Goal: Register for event/course

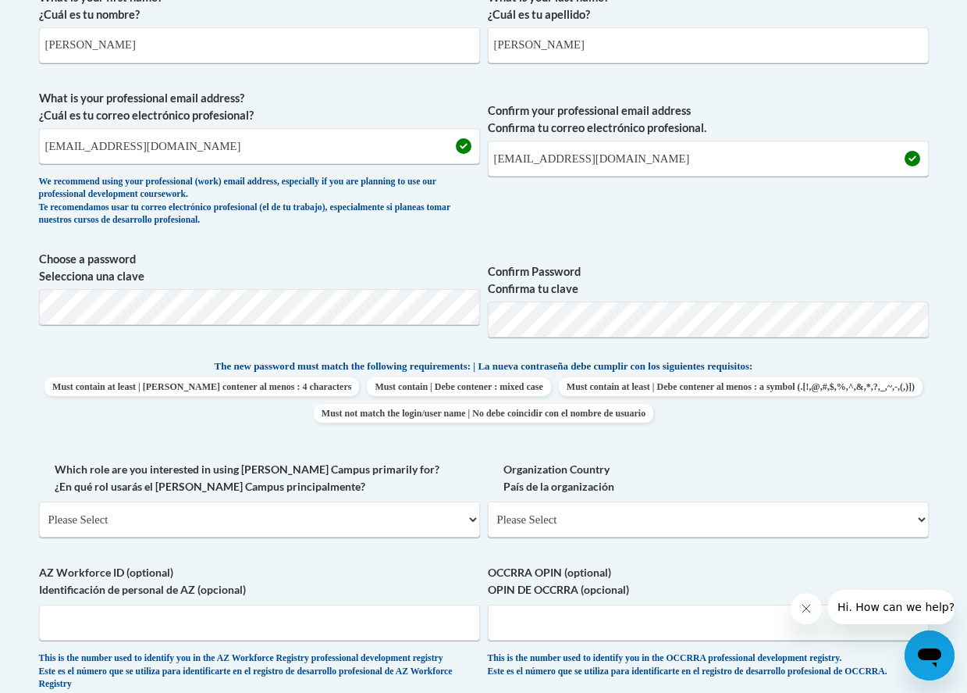
scroll to position [524, 0]
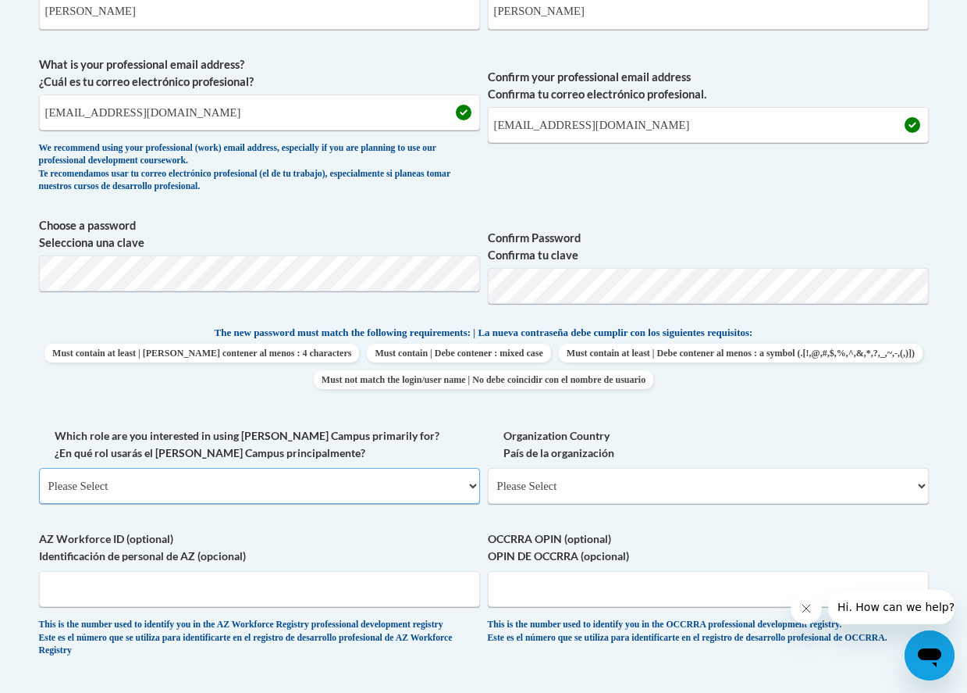
select select "fbf2d438-af2f-41f8-98f1-81c410e29de3"
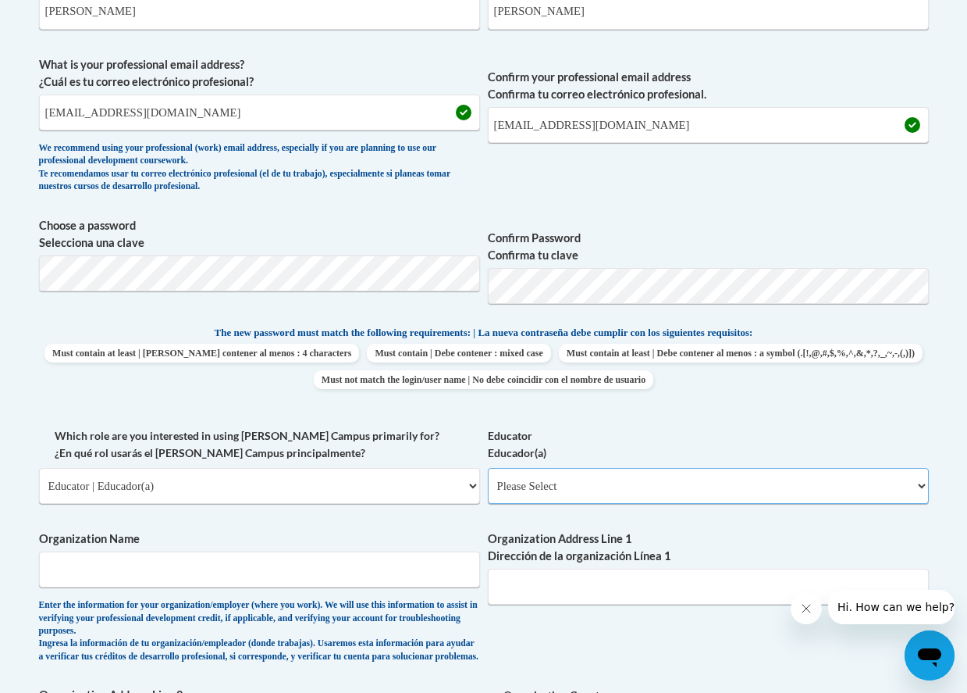
select select "8e40623d-54d0-45cd-9f92-5df65cd3f8cf"
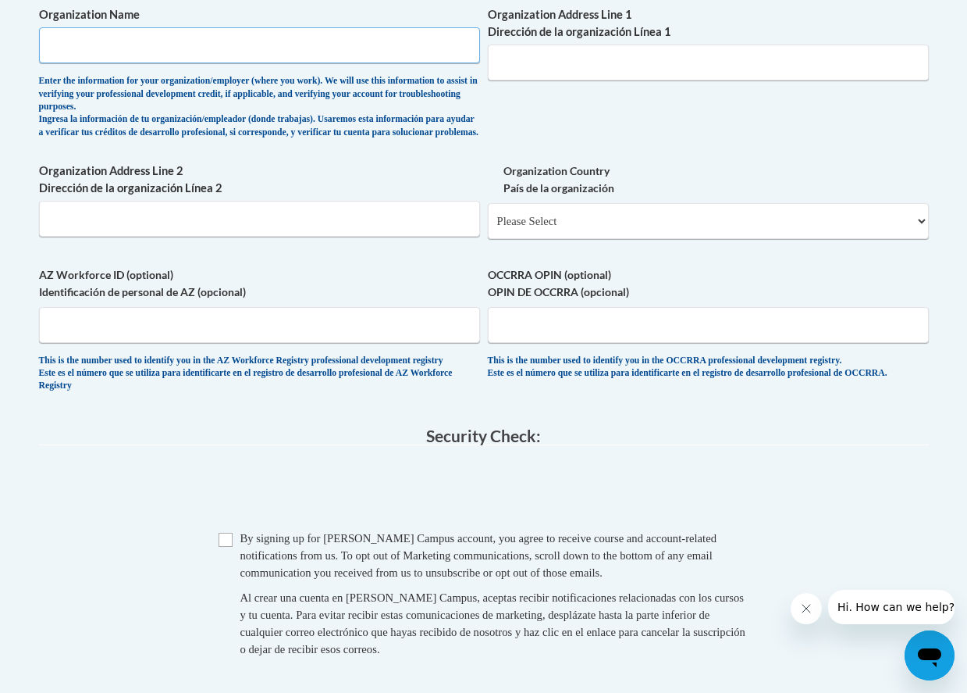
scroll to position [1049, 0]
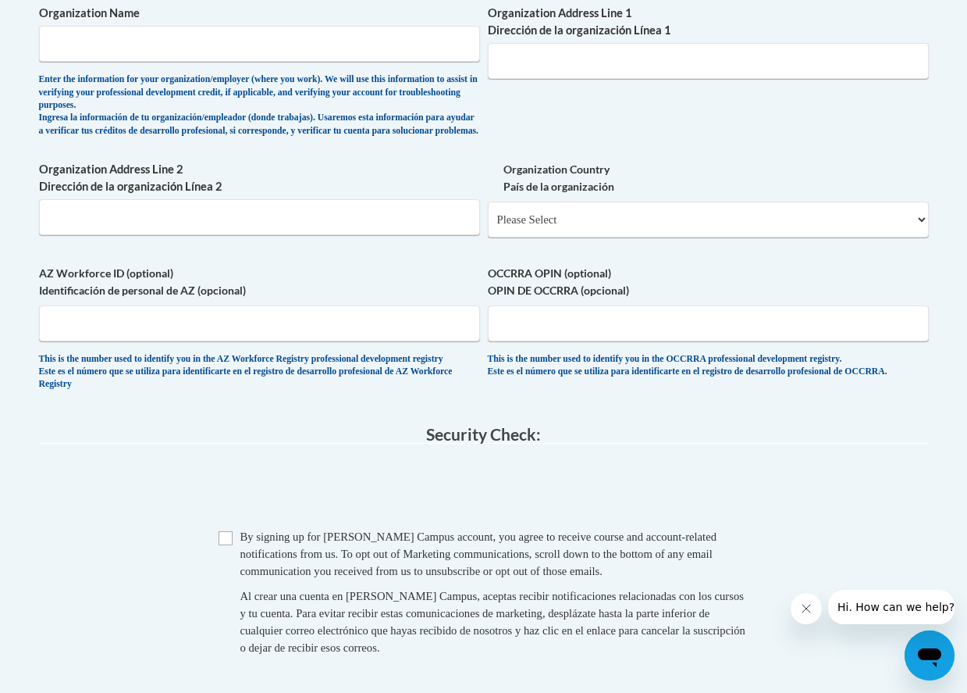
click at [230, 545] on input "Checkbox" at bounding box center [226, 538] width 14 height 14
checkbox input "true"
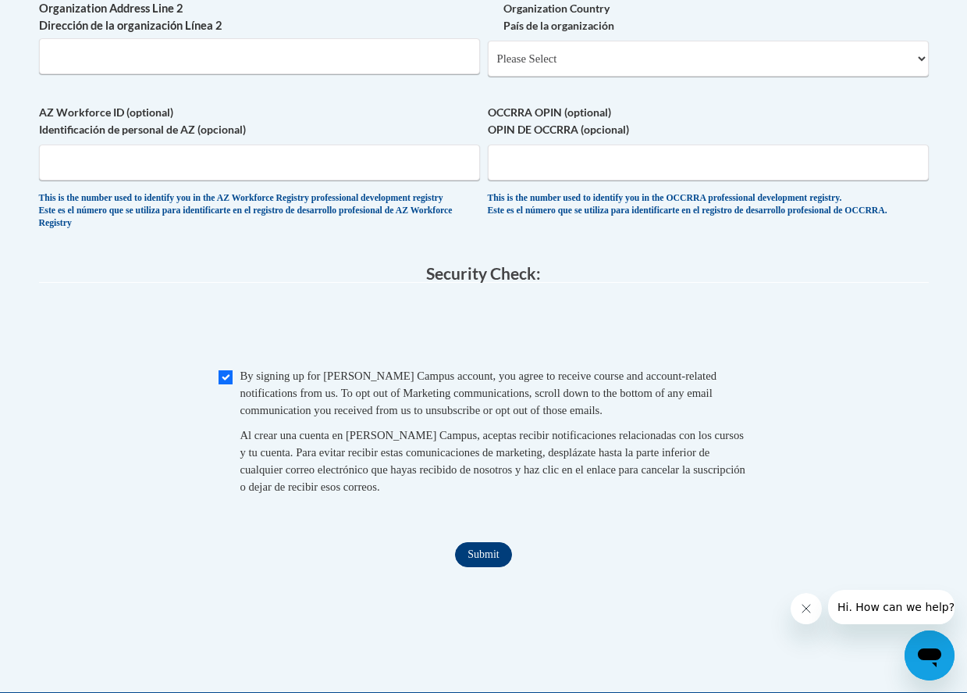
click at [472, 558] on input "Submit" at bounding box center [483, 554] width 56 height 25
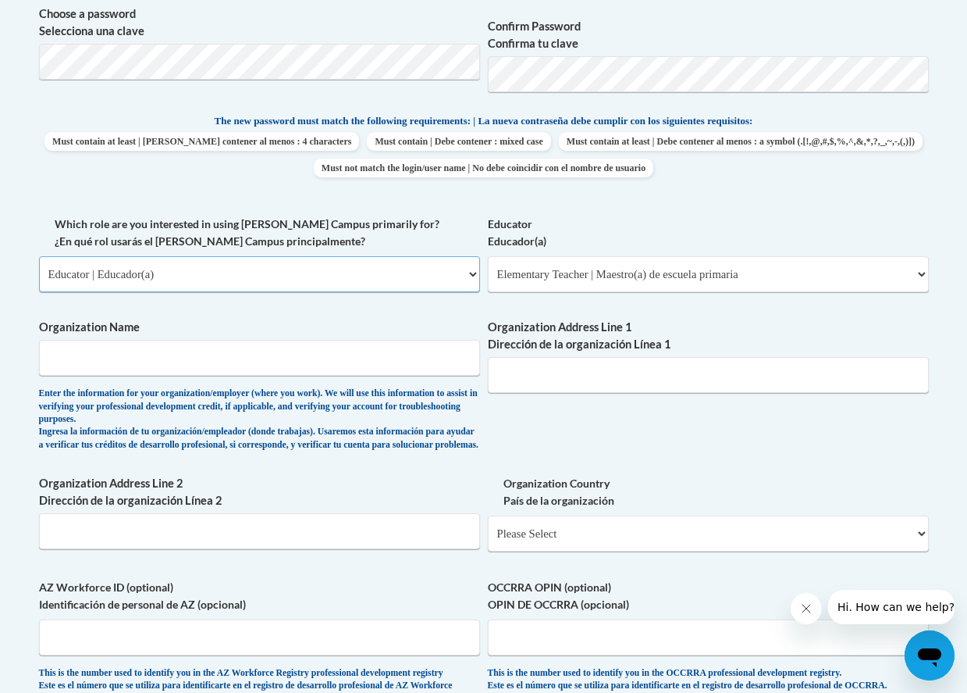
select select "5a18ea06-2b54-4451-96f2-d152daf9eac5"
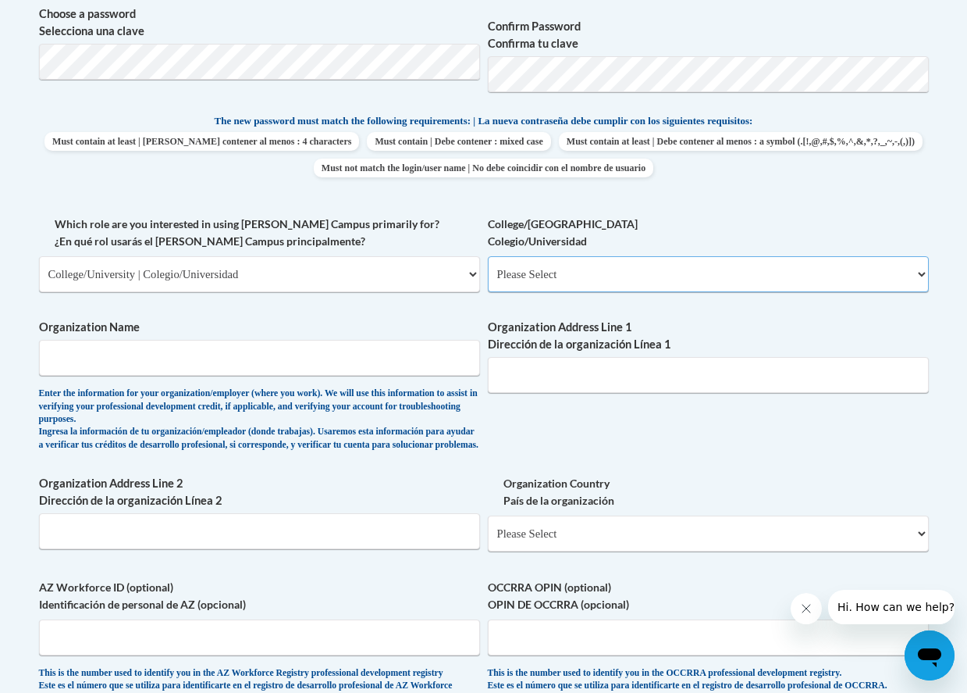
select select "99b32b07-cffc-426c-8bf6-0cd77760d84b"
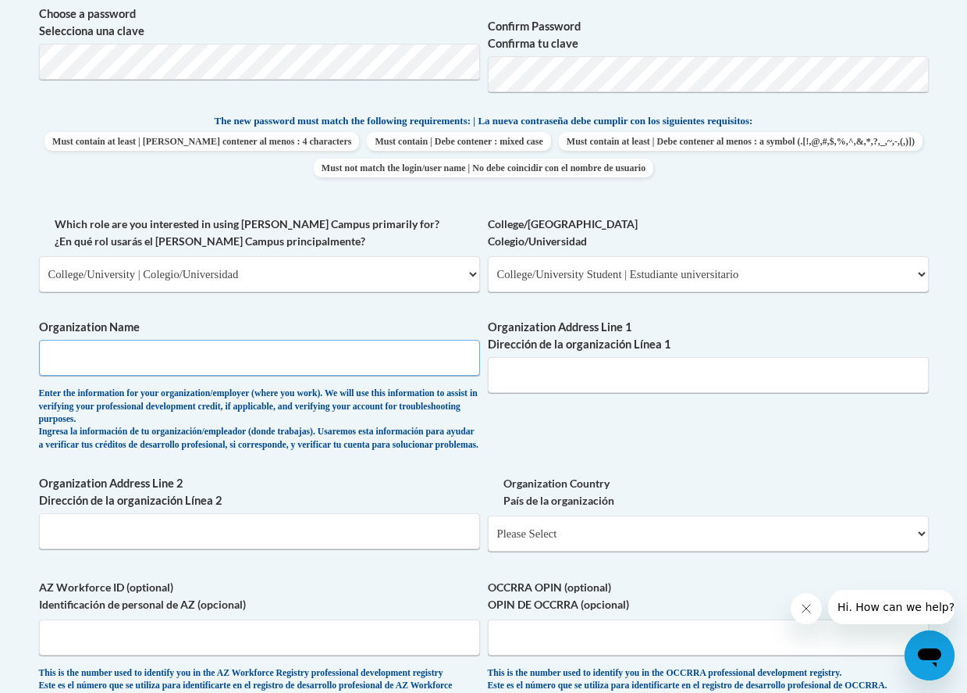
click at [354, 340] on input "Organization Name" at bounding box center [259, 358] width 441 height 36
type input "Buffalo State University"
click at [686, 369] on input "Organization Address Line 1 Dirección de la organización Línea 1" at bounding box center [708, 375] width 441 height 36
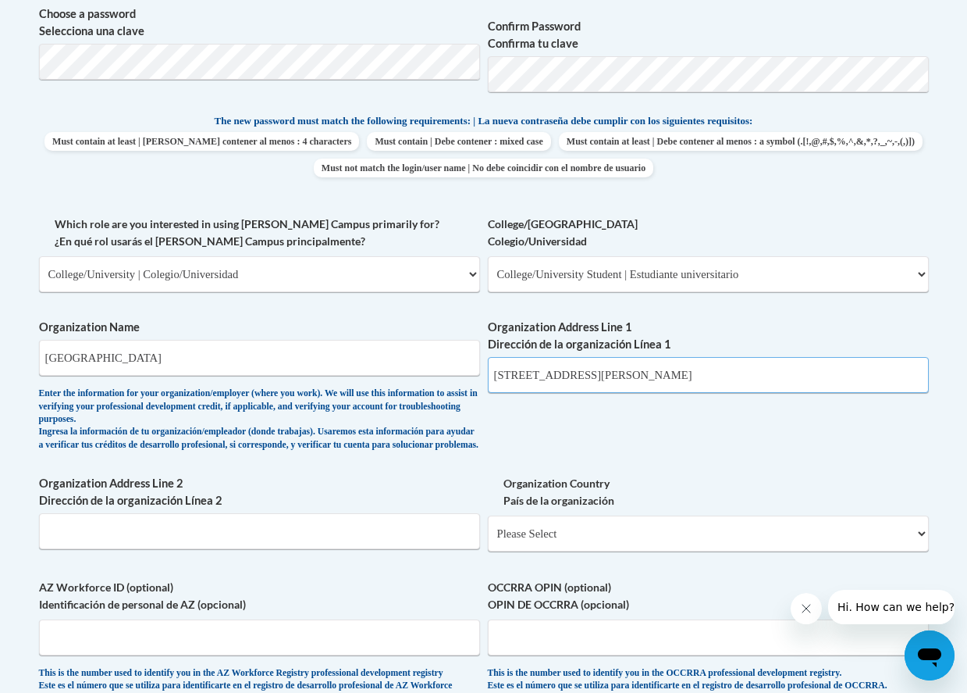
click at [649, 369] on input "1300 Elmwood Ave Buffalo NY14052" at bounding box center [708, 375] width 441 height 36
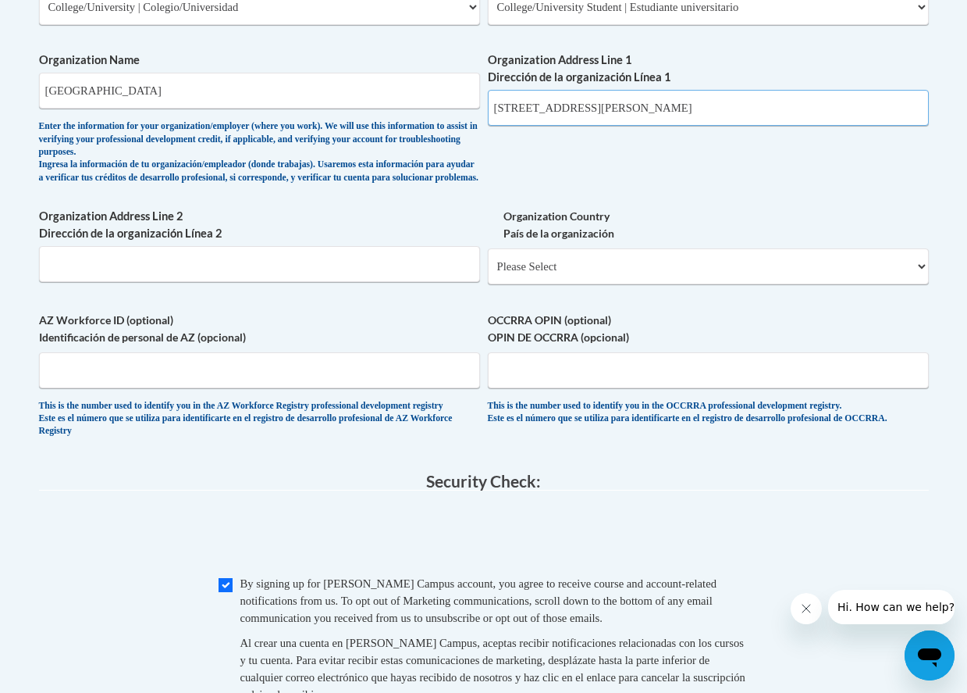
scroll to position [1017, 0]
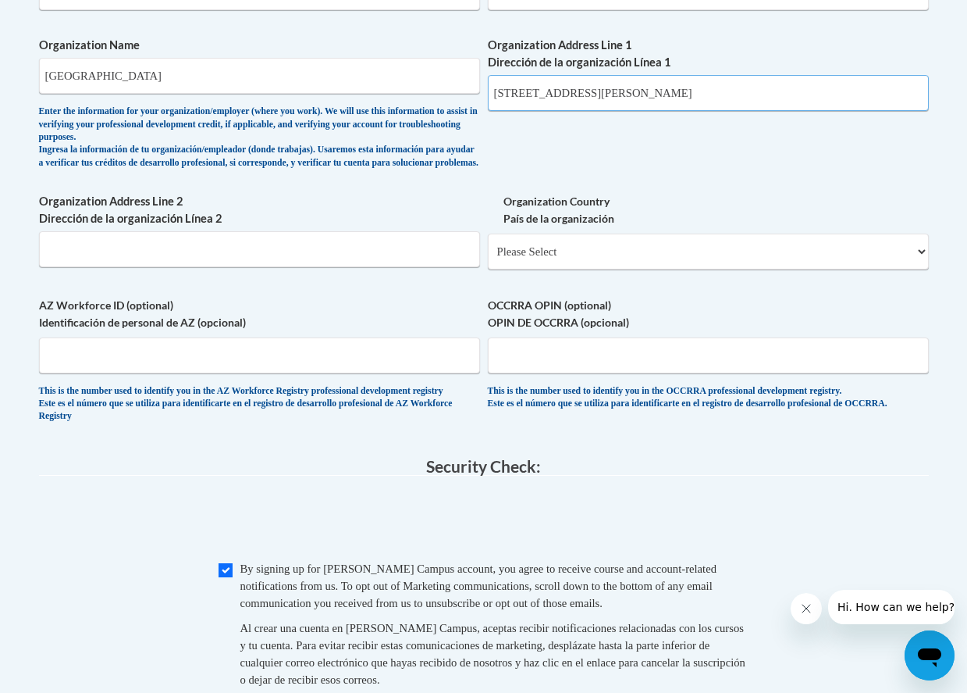
type input "1300 Elmwood Ave Buffalo NY 14052"
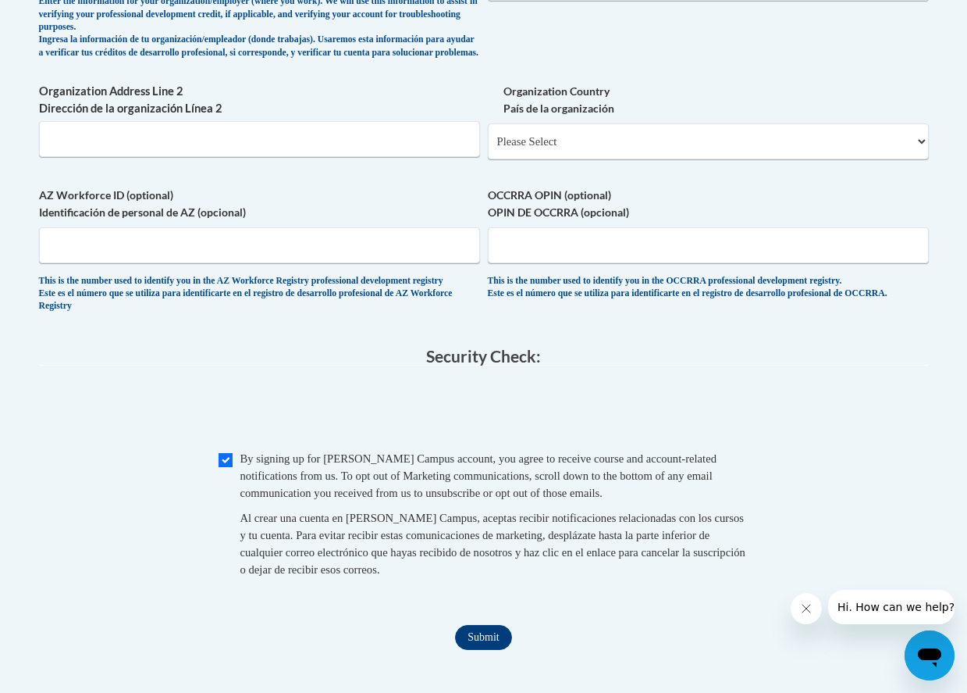
scroll to position [1175, 0]
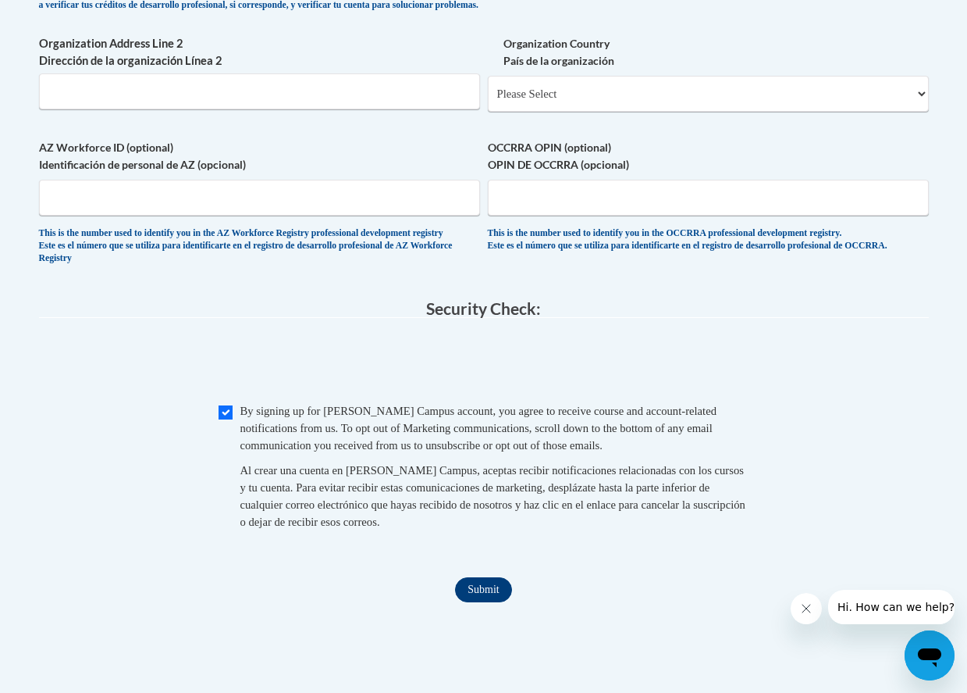
click at [478, 594] on input "Submit" at bounding box center [483, 589] width 56 height 25
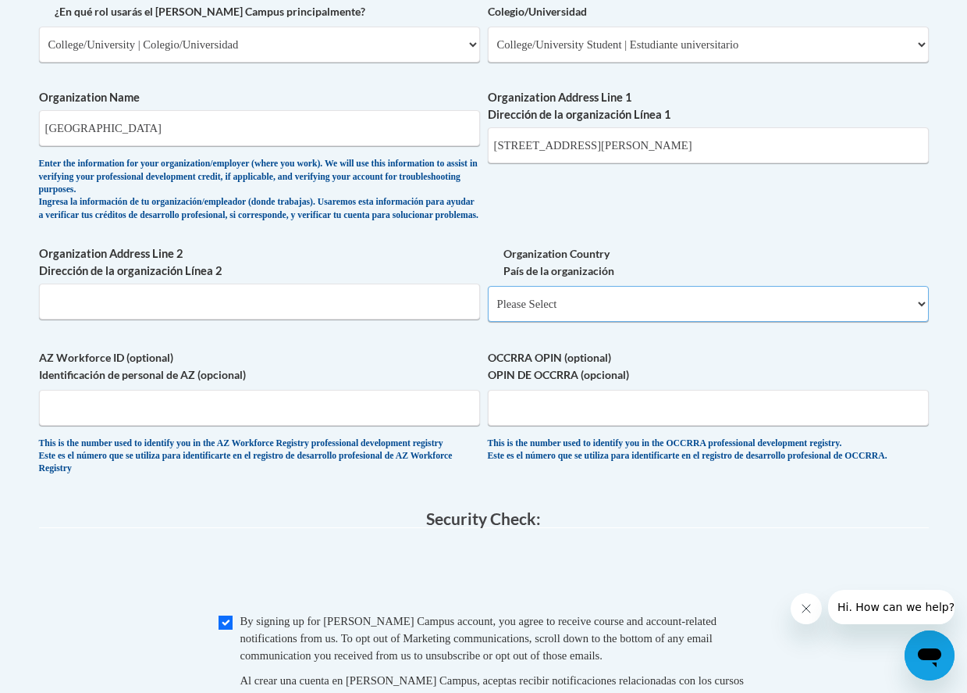
scroll to position [964, 0]
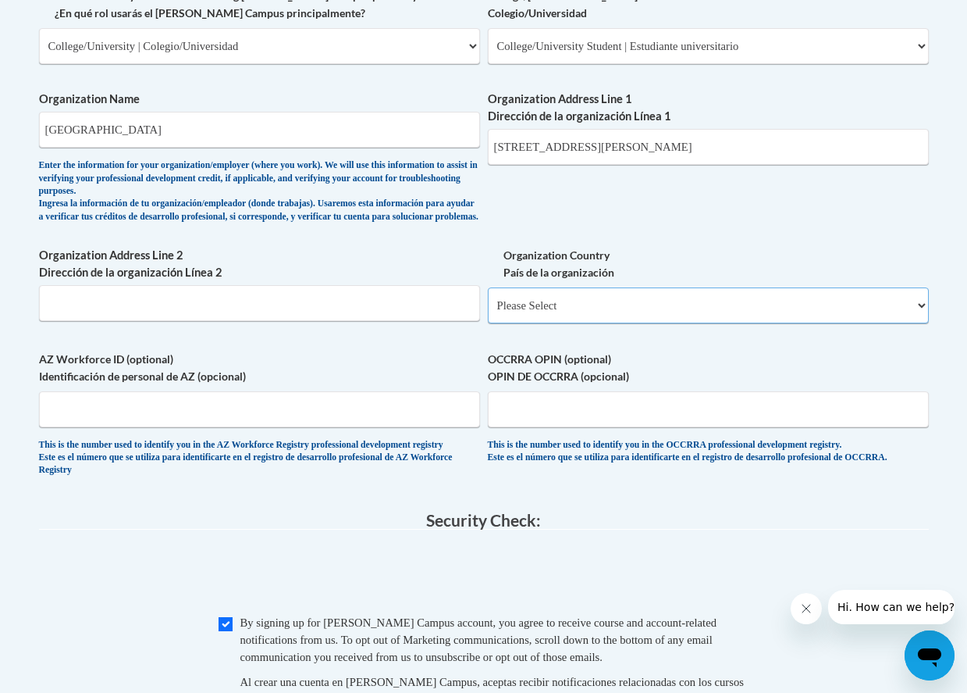
select select "ad49bcad-a171-4b2e-b99c-48b446064914"
select select
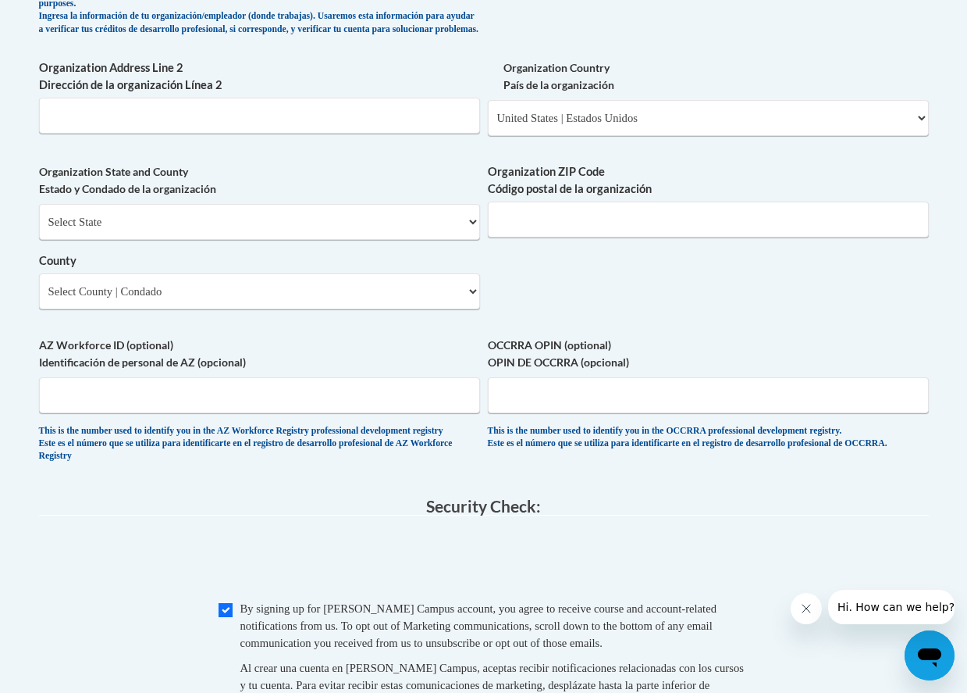
scroll to position [1151, 0]
select select "New York"
click at [171, 274] on select "County" at bounding box center [259, 291] width 441 height 36
click at [391, 288] on div "Organization State and County Estado y Condado de la organización Select State …" at bounding box center [259, 242] width 441 height 158
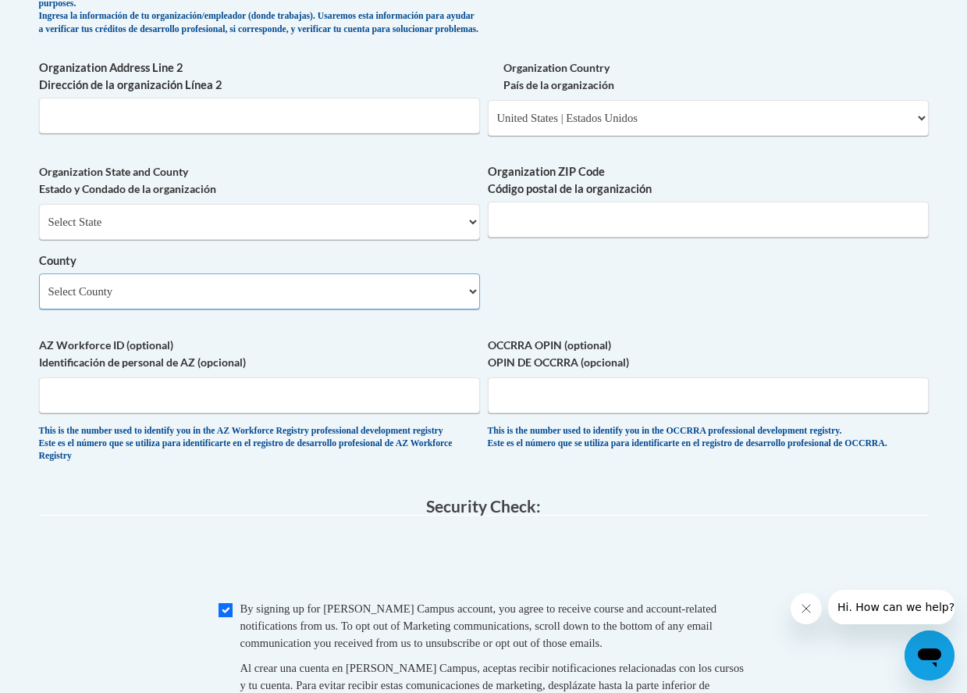
select select "Erie"
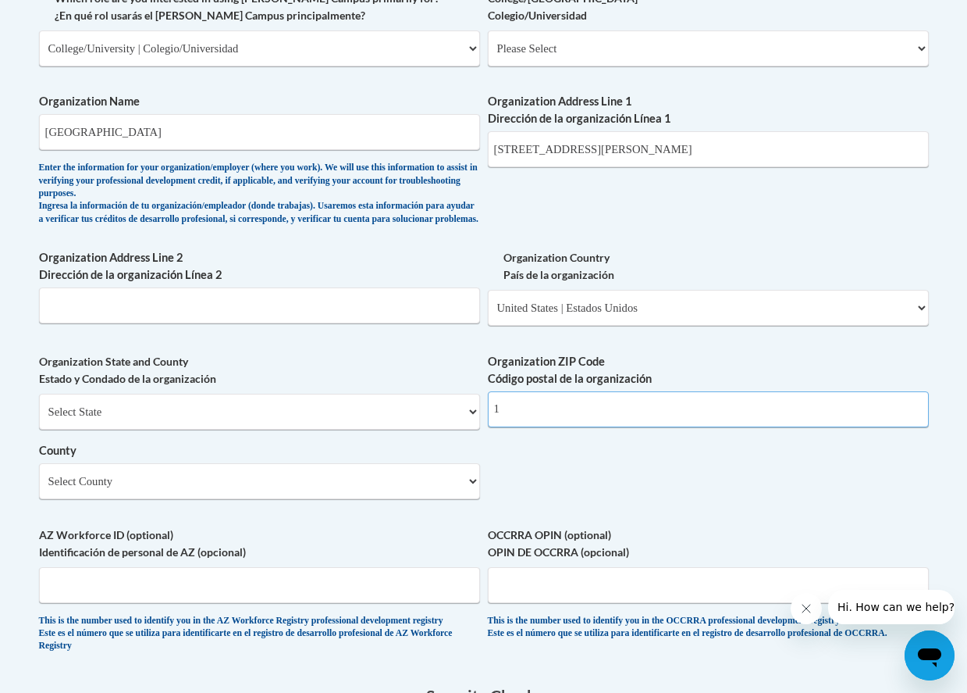
scroll to position [960, 0]
type input "14052"
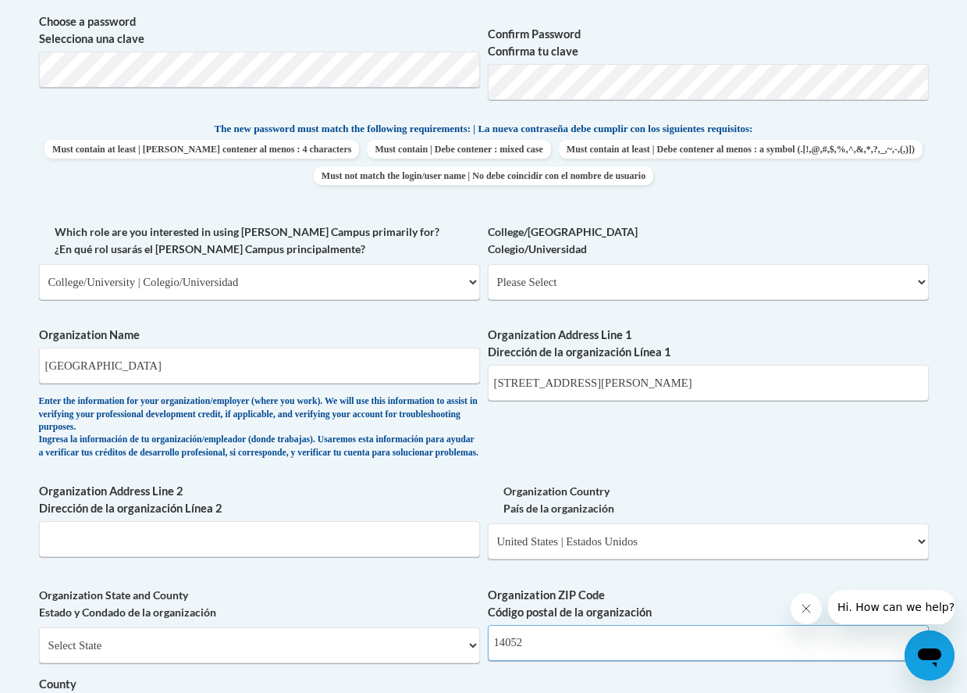
scroll to position [732, 1]
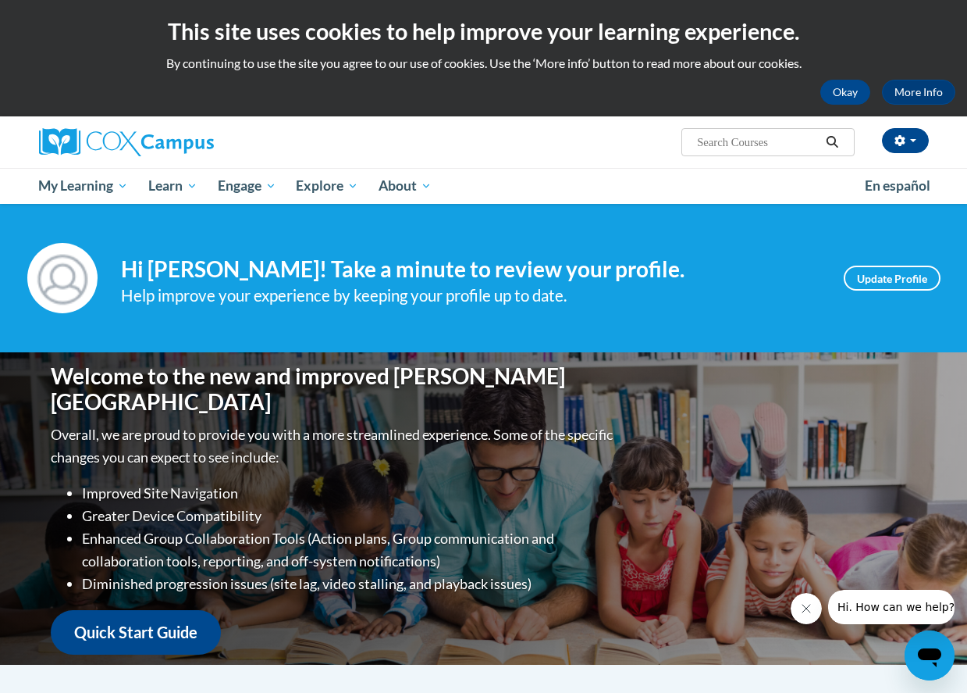
click at [763, 136] on input "Search..." at bounding box center [758, 142] width 125 height 19
type input "teaching writing"
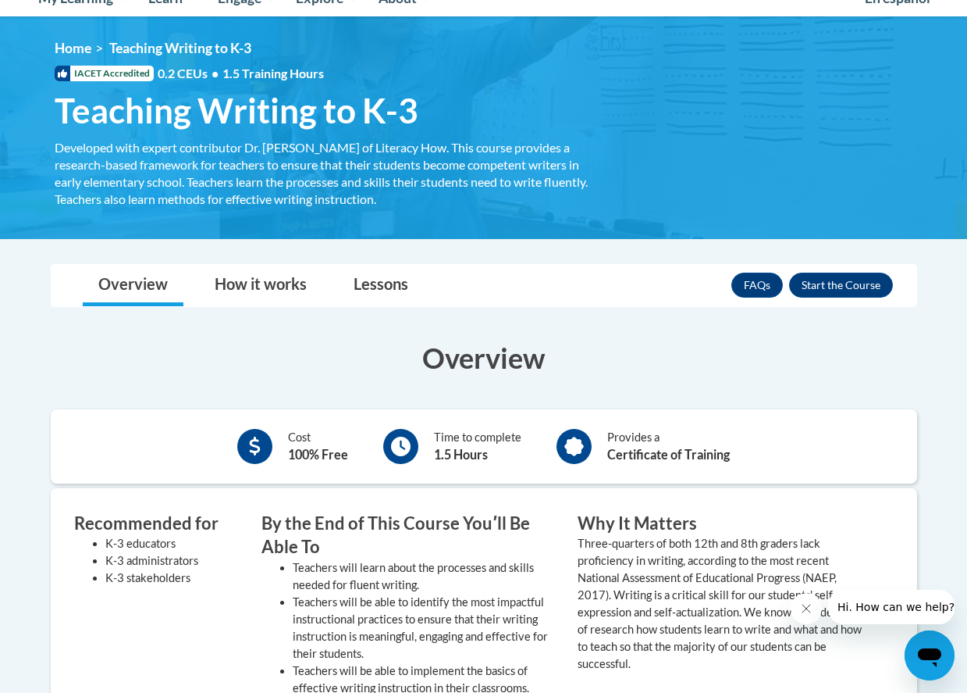
scroll to position [187, 0]
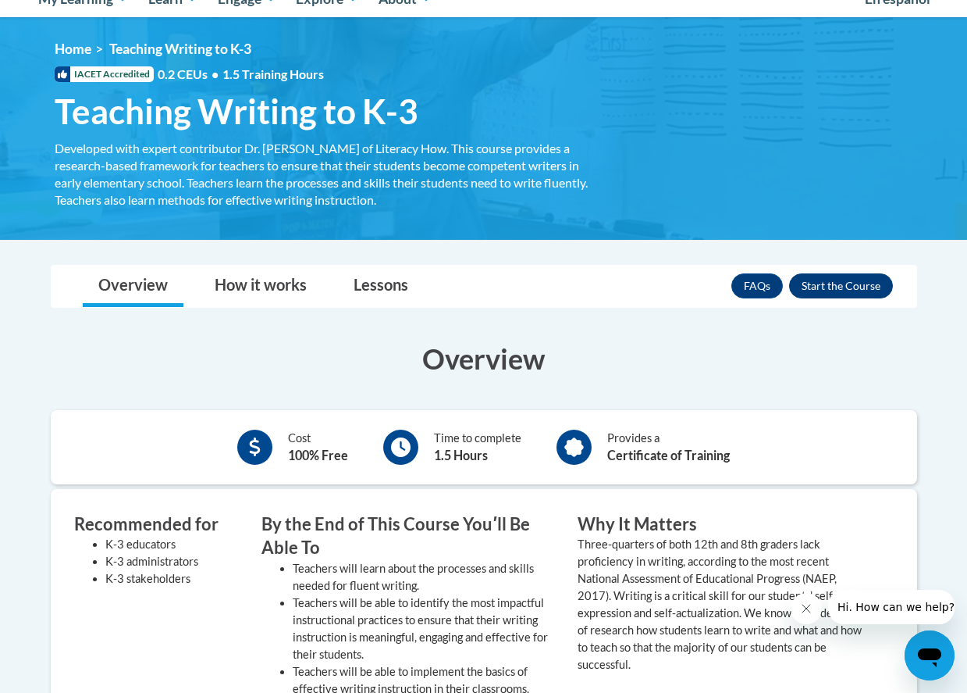
click at [851, 286] on button "Enroll" at bounding box center [841, 285] width 104 height 25
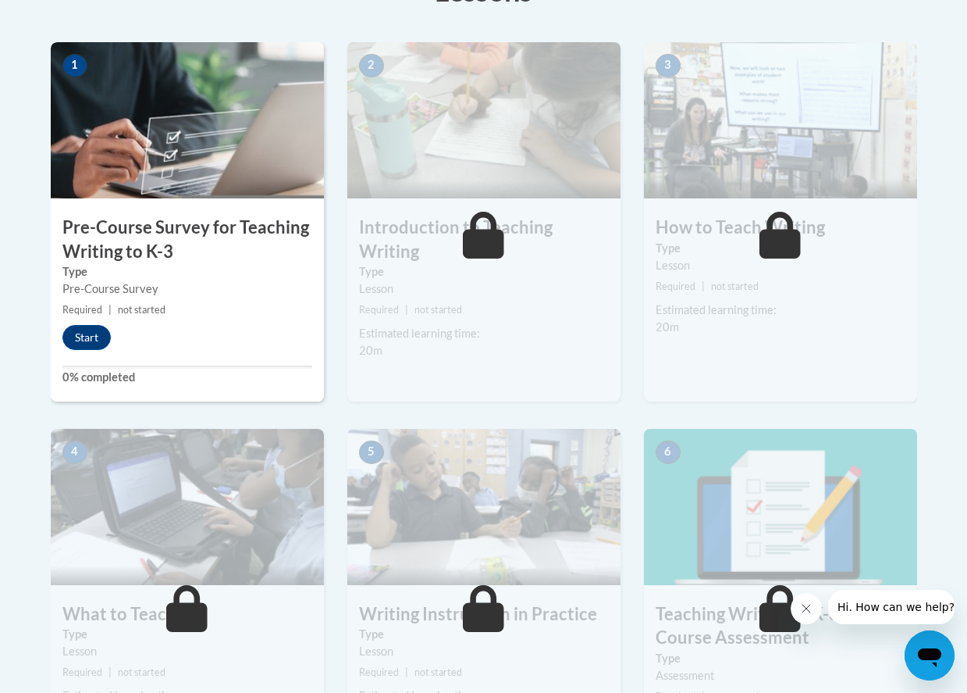
scroll to position [479, 0]
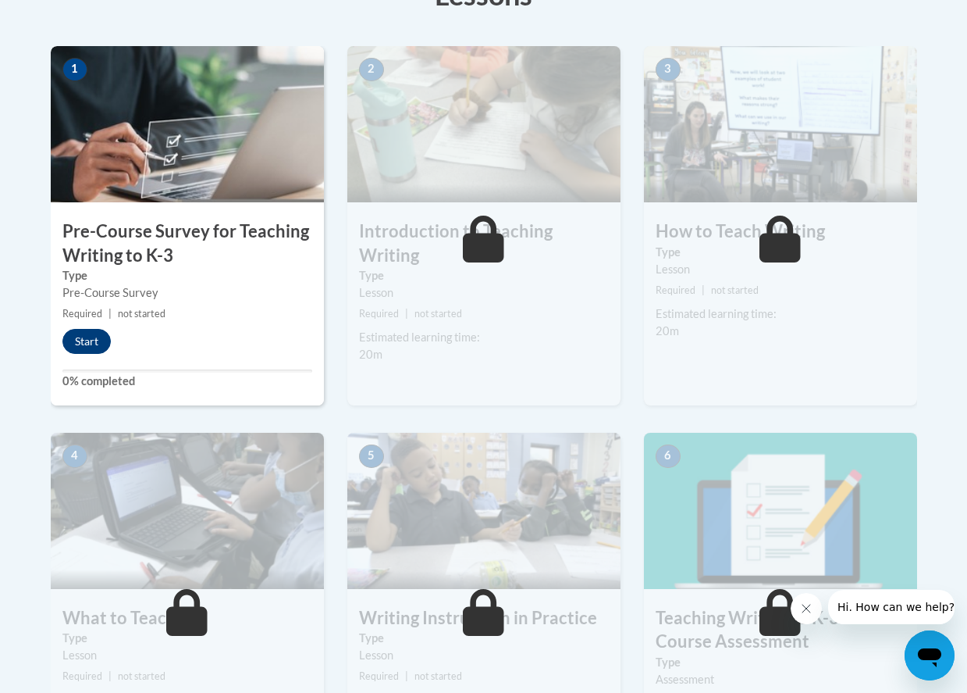
click at [72, 337] on button "Start" at bounding box center [86, 341] width 48 height 25
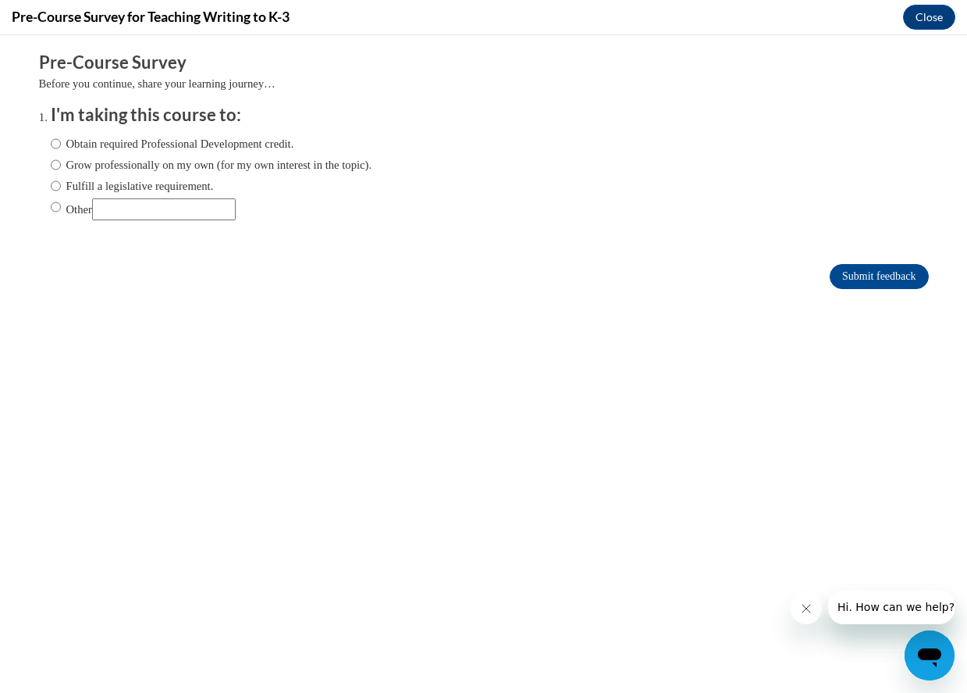
scroll to position [0, 0]
click at [70, 166] on label "Grow professionally on my own (for my own interest in the topic)." at bounding box center [212, 164] width 322 height 17
click at [61, 166] on input "Grow professionally on my own (for my own interest in the topic)." at bounding box center [56, 164] width 10 height 17
radio input "true"
click at [64, 212] on label "Other" at bounding box center [143, 209] width 185 height 22
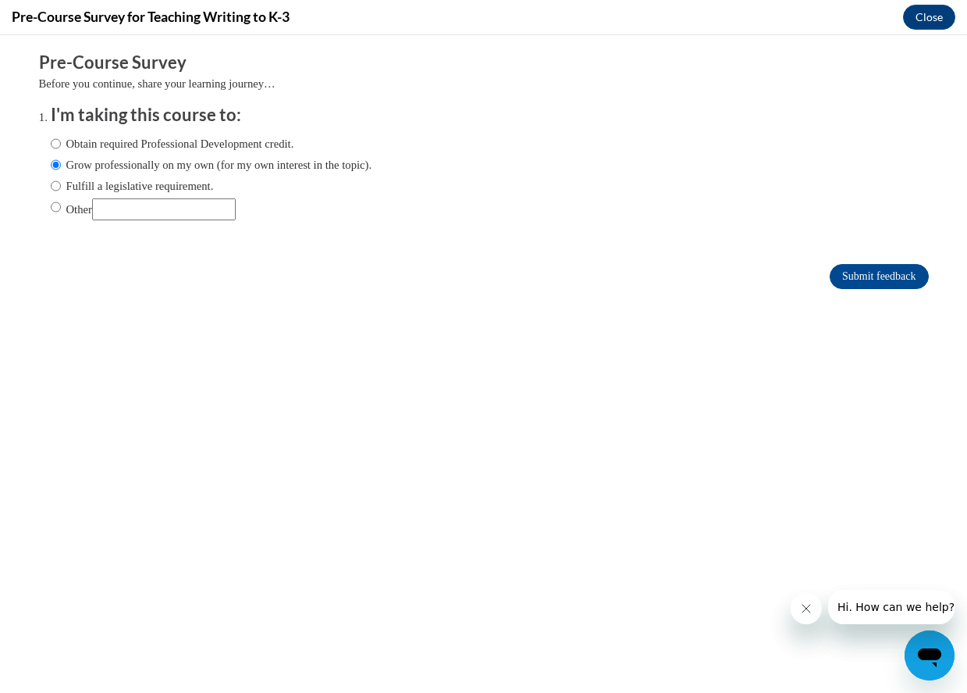
click at [61, 212] on input "Other" at bounding box center [56, 206] width 10 height 17
radio input "true"
click at [71, 163] on label "Grow professionally on my own (for my own interest in the topic)." at bounding box center [212, 164] width 322 height 17
click at [61, 163] on input "Grow professionally on my own (for my own interest in the topic)." at bounding box center [56, 164] width 10 height 17
radio input "true"
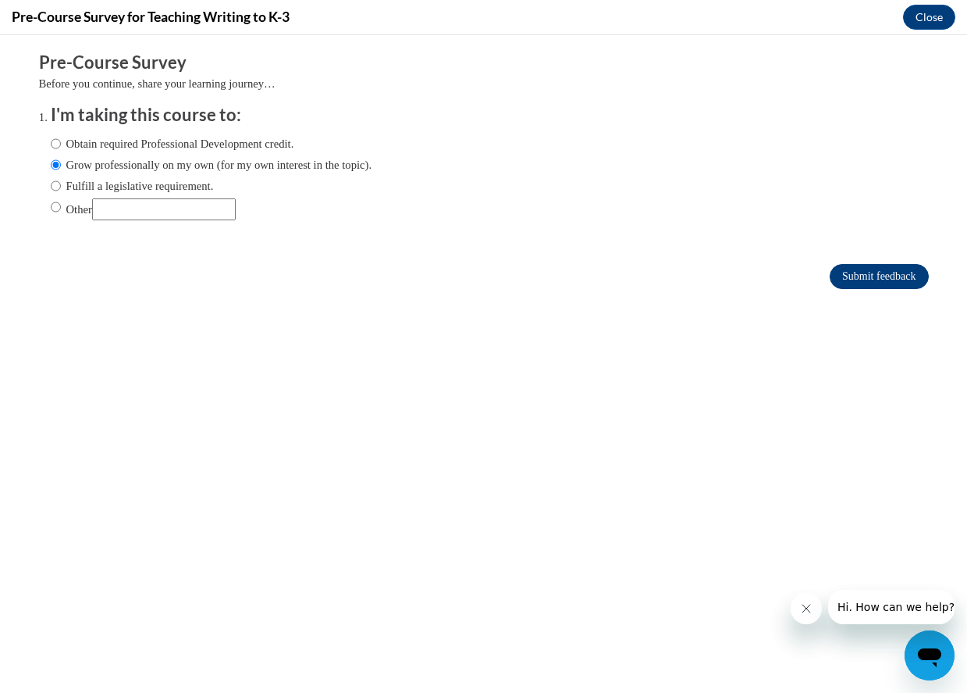
click at [865, 273] on input "Submit feedback" at bounding box center [879, 276] width 98 height 25
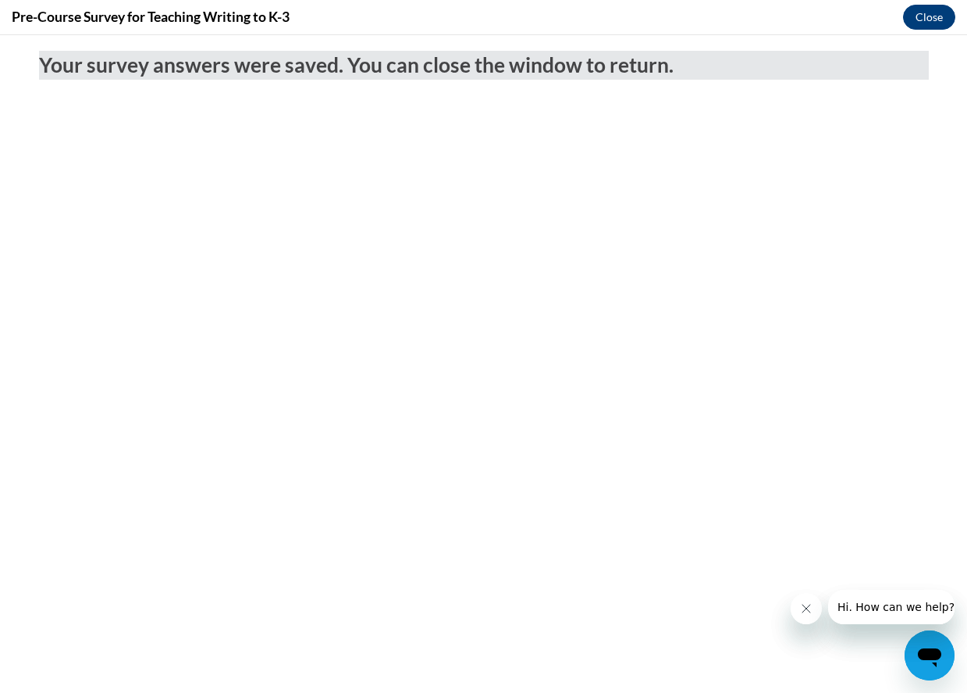
click at [928, 20] on button "Close" at bounding box center [929, 17] width 52 height 25
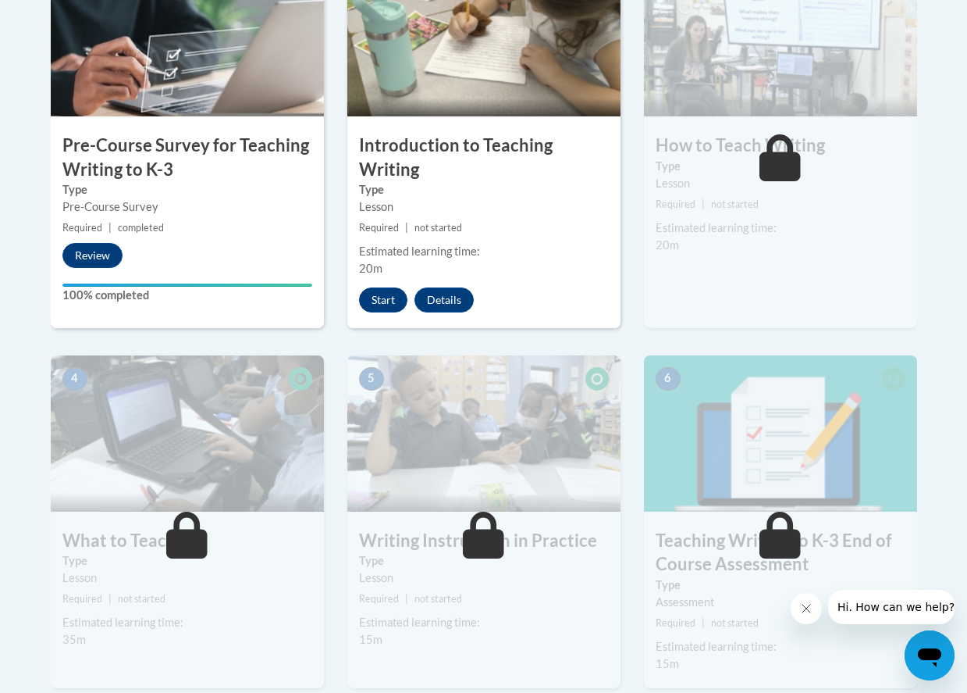
scroll to position [365, 0]
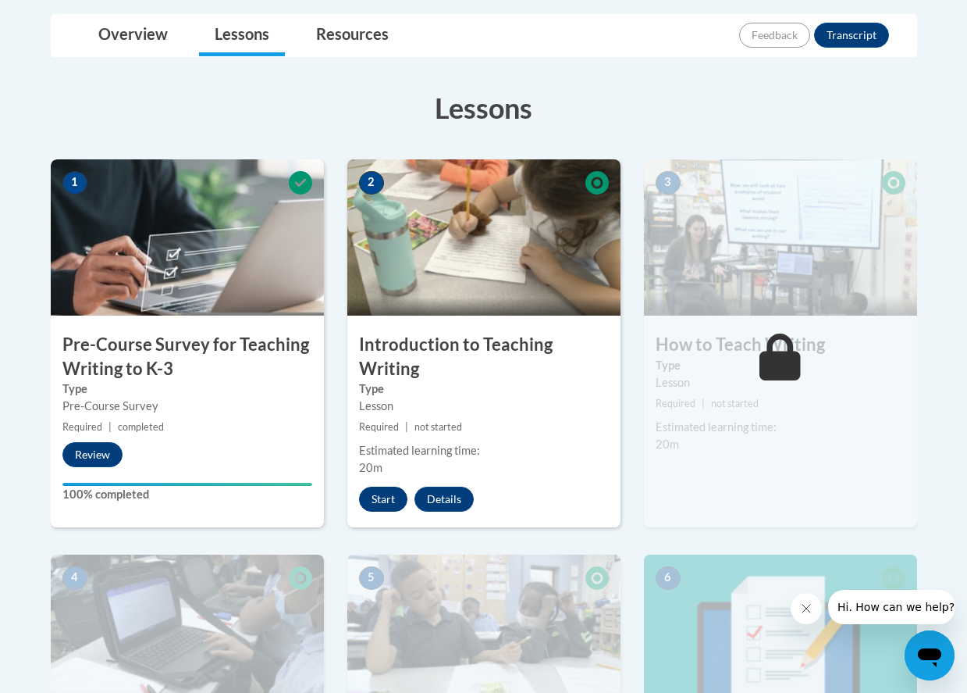
click at [382, 492] on button "Start" at bounding box center [383, 498] width 48 height 25
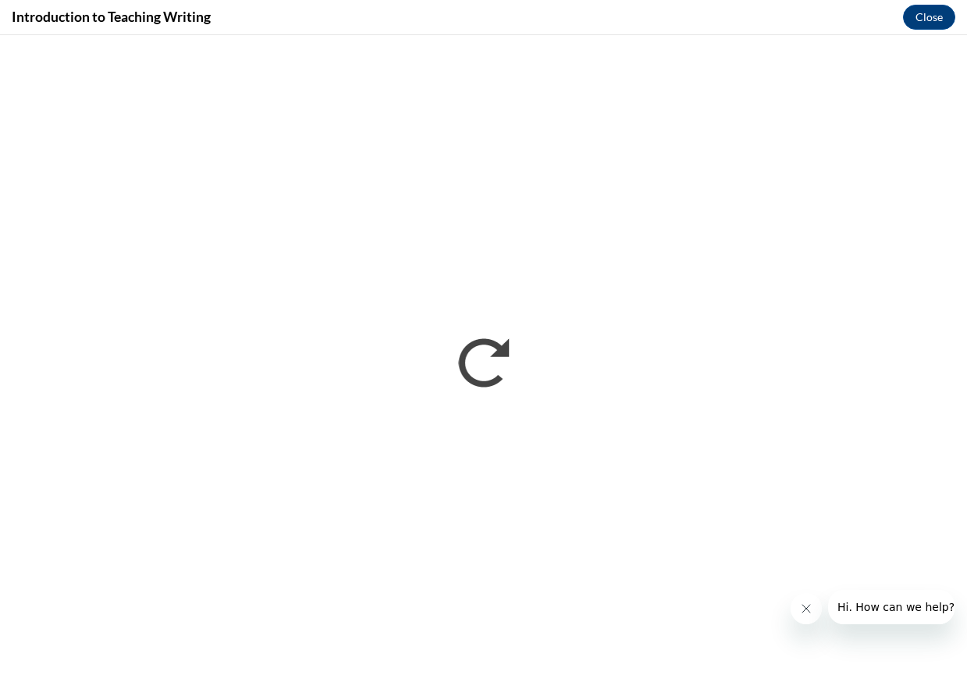
scroll to position [0, 0]
click at [807, 617] on button "Close message from company" at bounding box center [806, 608] width 31 height 31
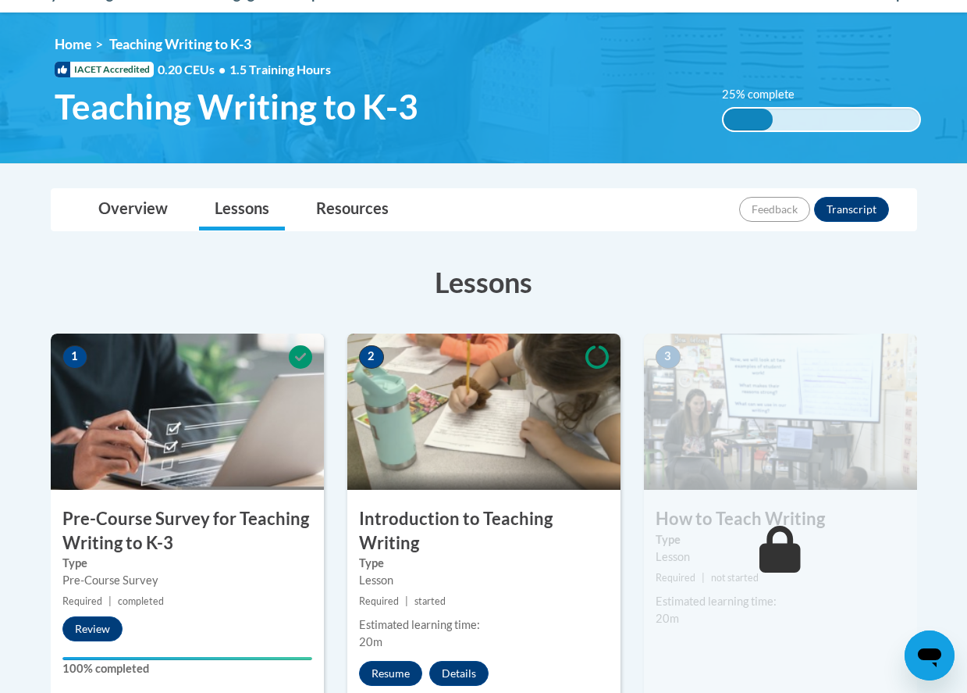
scroll to position [188, 0]
